Goal: Transaction & Acquisition: Purchase product/service

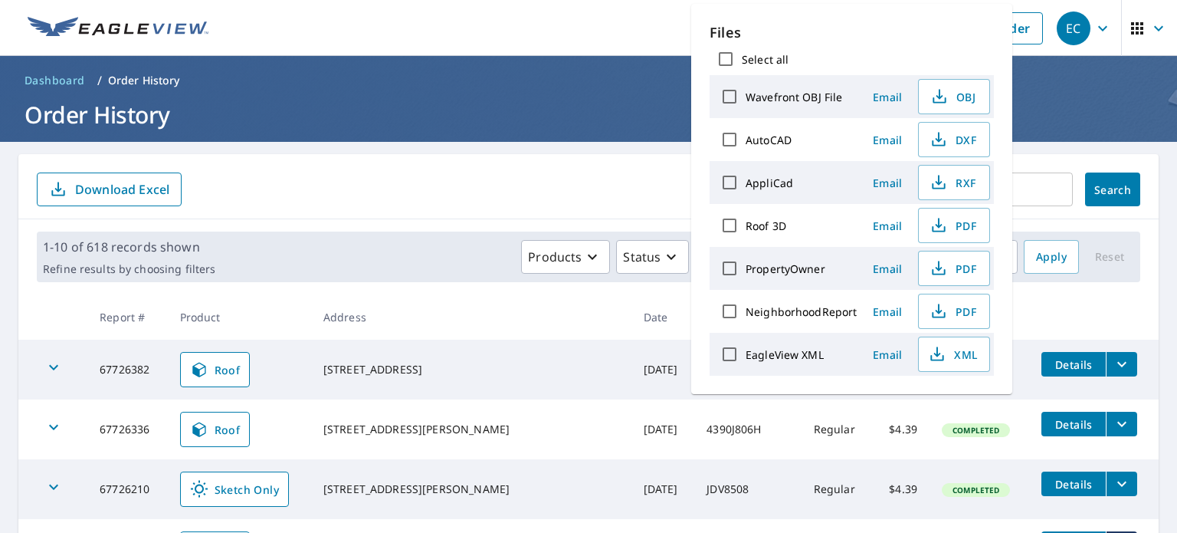
scroll to position [230, 0]
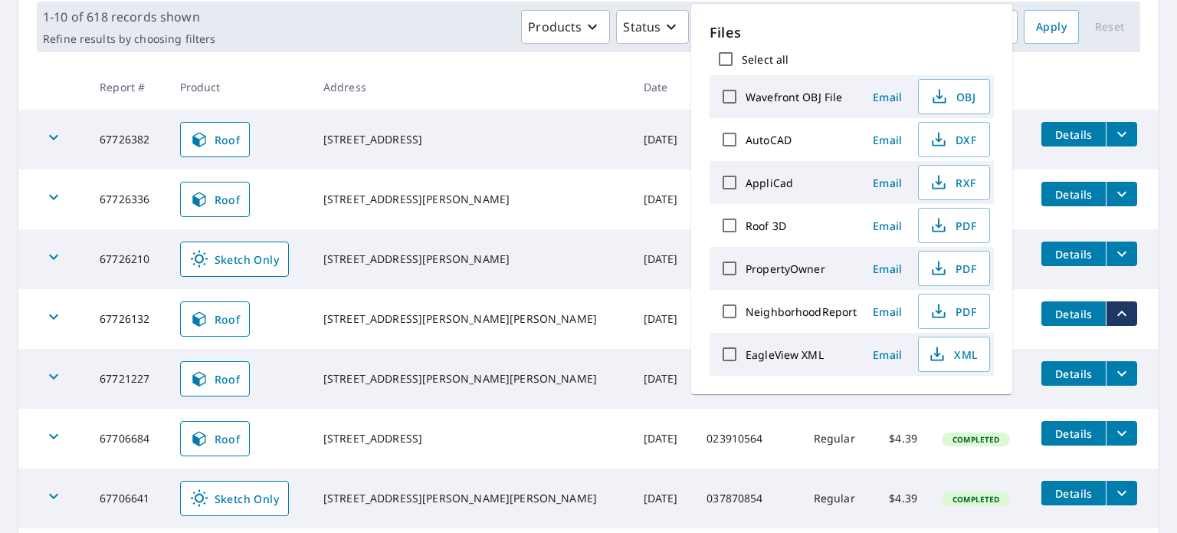
click at [431, 26] on div "Products Status Orgs Last year" at bounding box center [619, 27] width 796 height 34
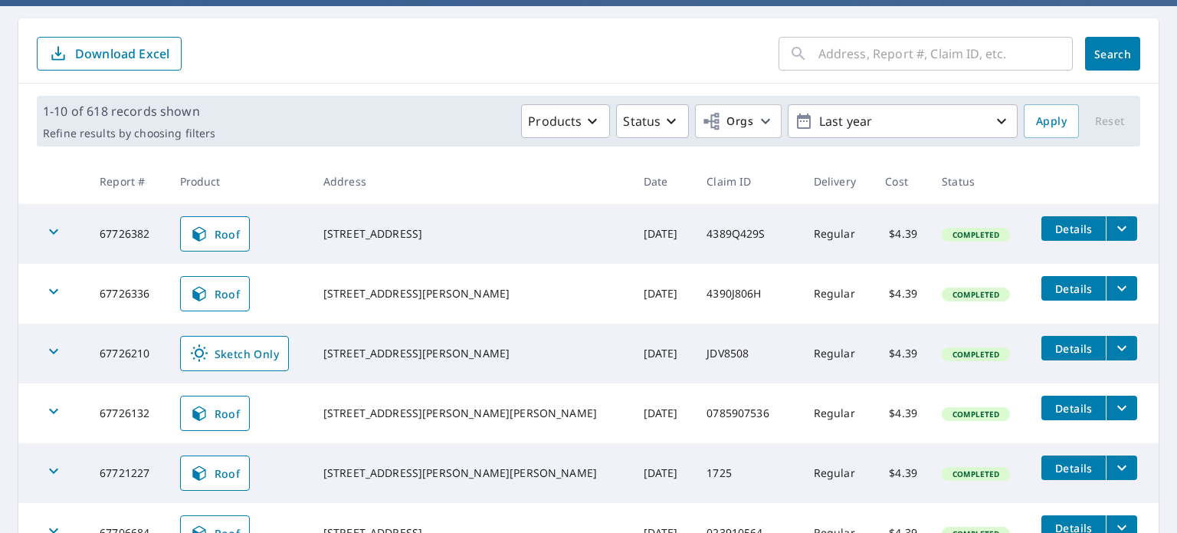
scroll to position [0, 0]
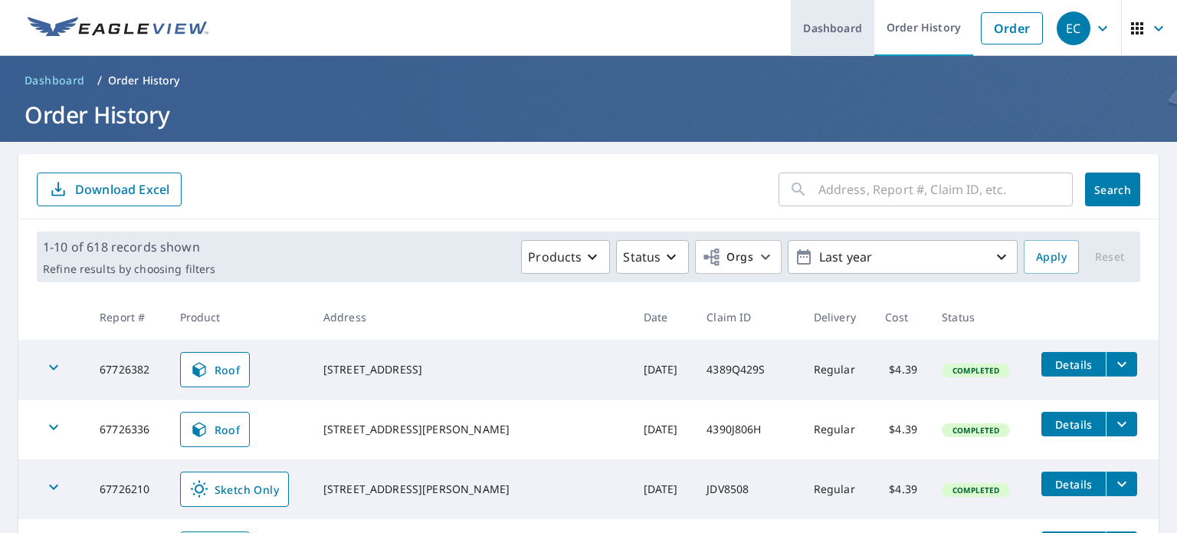
click at [840, 24] on link "Dashboard" at bounding box center [833, 28] width 84 height 56
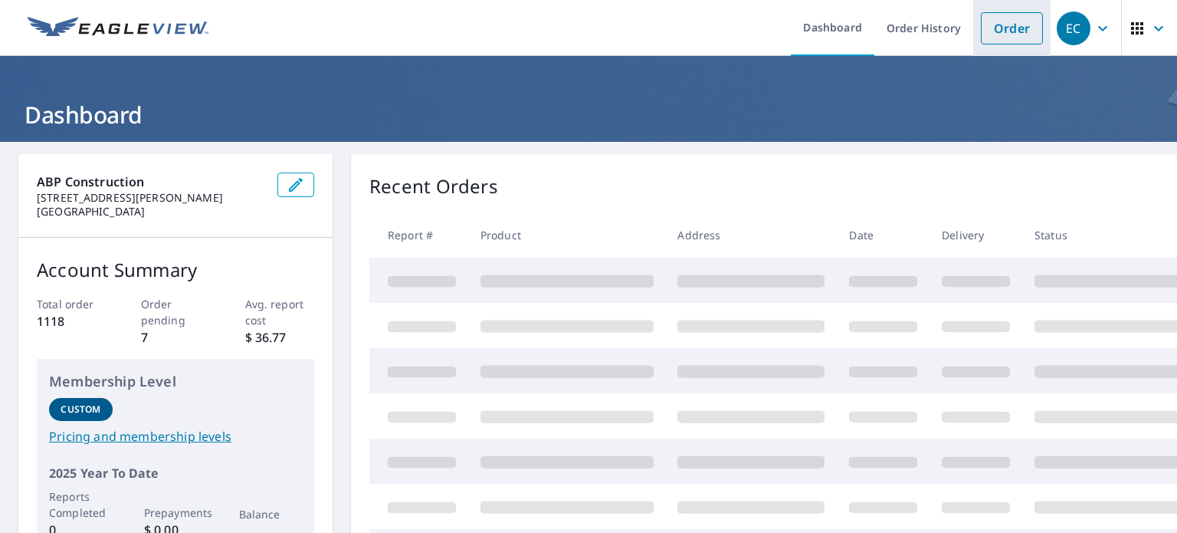
click at [999, 27] on link "Order" at bounding box center [1012, 28] width 62 height 32
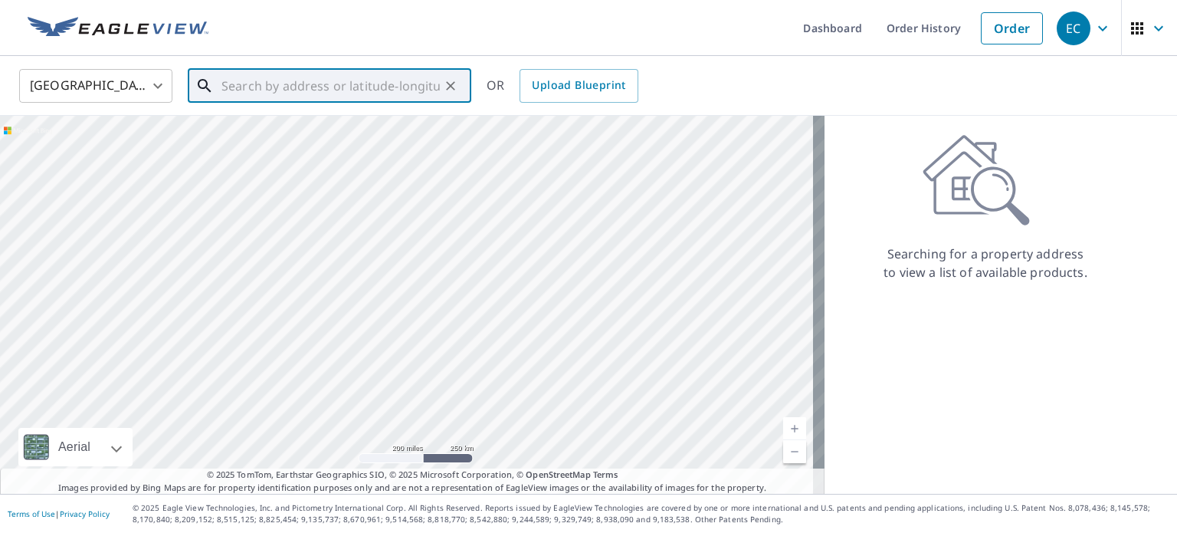
click at [323, 83] on input "text" at bounding box center [330, 85] width 218 height 43
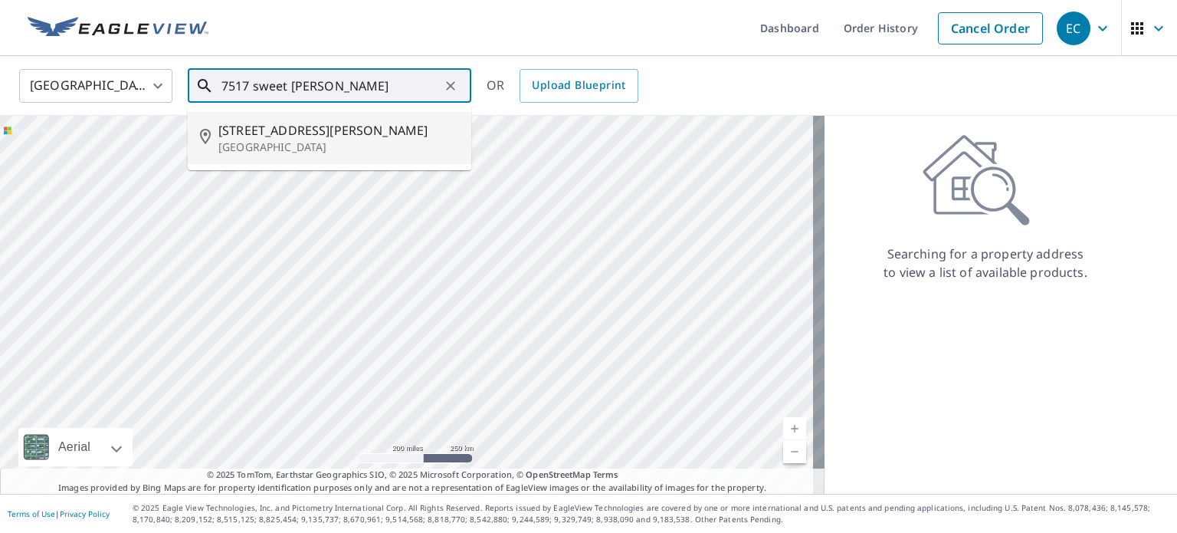
click at [310, 137] on span "[STREET_ADDRESS][PERSON_NAME]" at bounding box center [338, 130] width 241 height 18
type input "[STREET_ADDRESS][PERSON_NAME]"
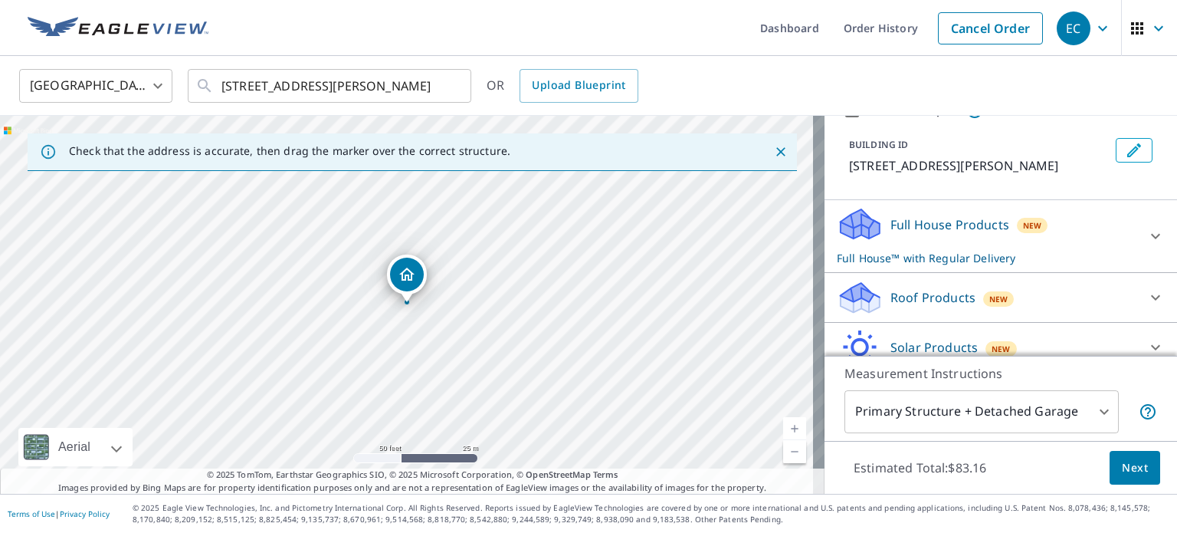
scroll to position [153, 0]
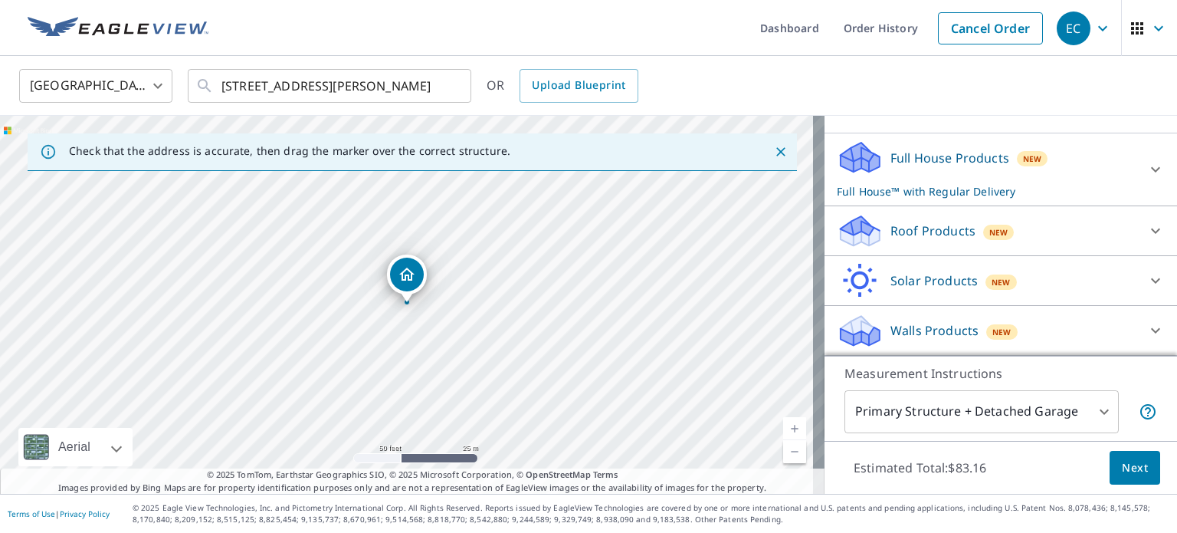
click at [907, 240] on p "Roof Products" at bounding box center [932, 230] width 85 height 18
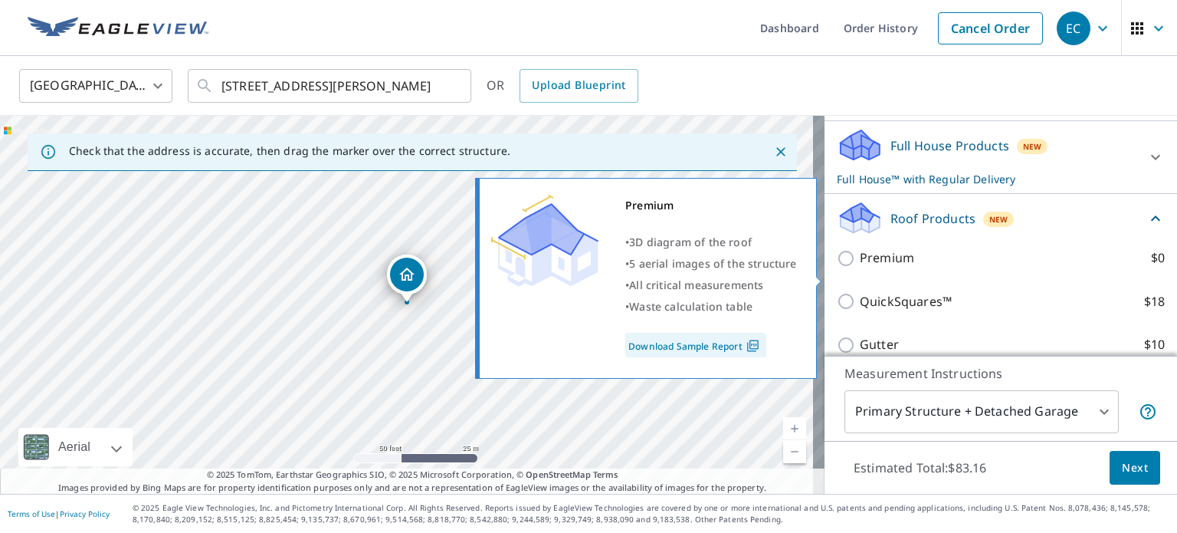
click at [900, 267] on p "Premium" at bounding box center [887, 257] width 54 height 19
click at [860, 267] on input "Premium $0" at bounding box center [848, 258] width 23 height 18
checkbox input "true"
checkbox input "false"
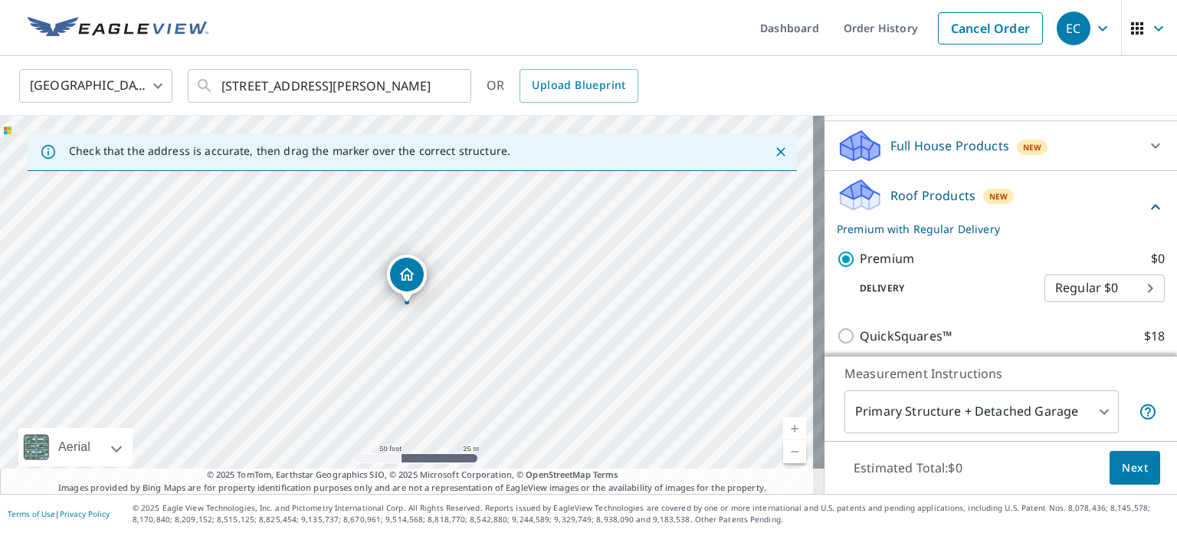
click at [1125, 467] on span "Next" at bounding box center [1135, 467] width 26 height 19
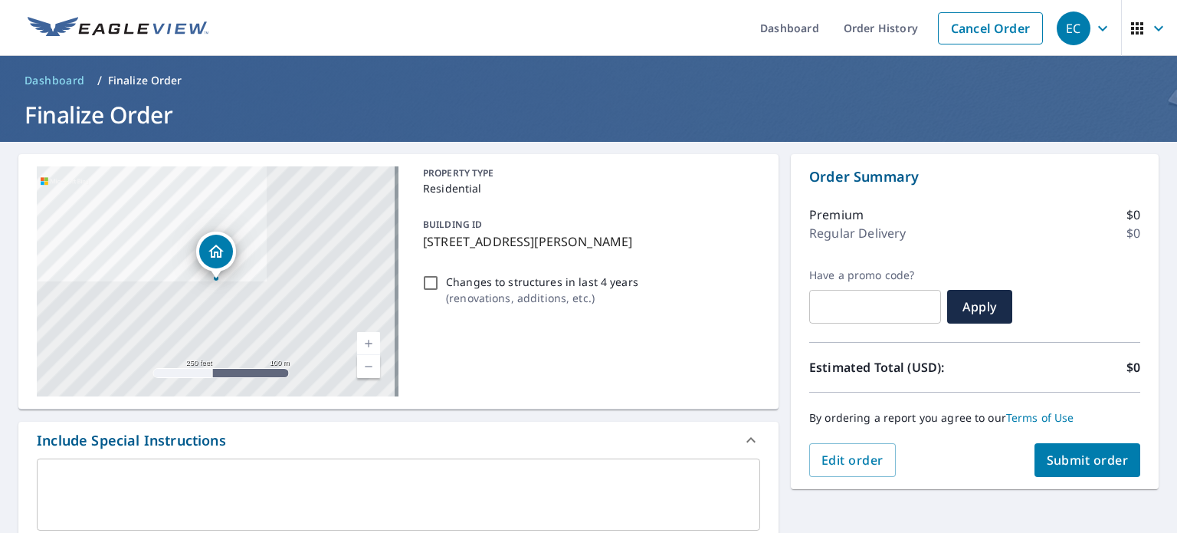
click at [1082, 450] on button "Submit order" at bounding box center [1087, 460] width 107 height 34
checkbox input "true"
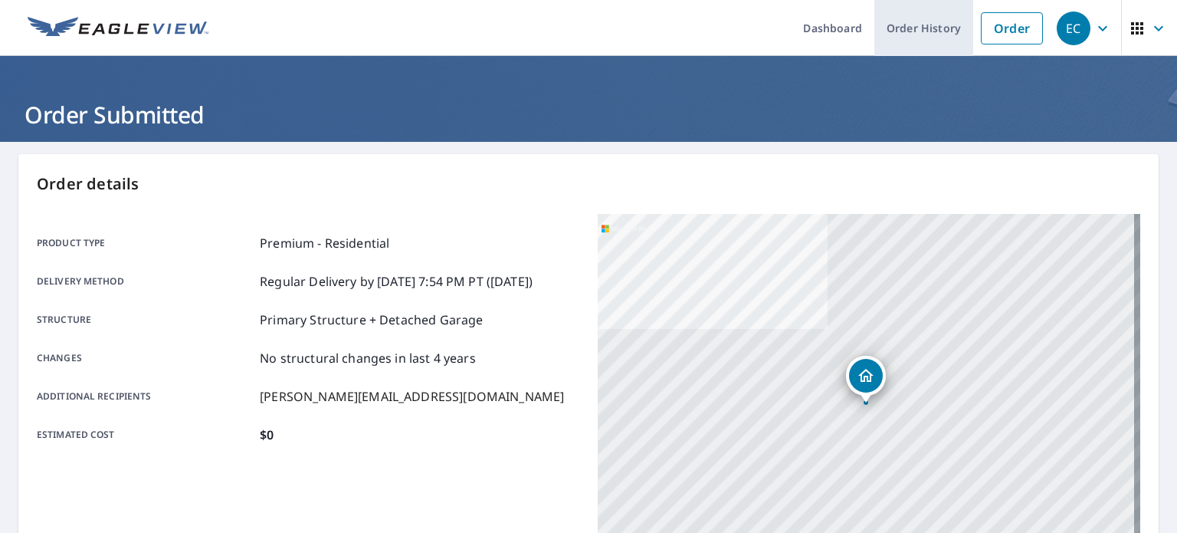
click at [901, 23] on link "Order History" at bounding box center [923, 28] width 99 height 56
